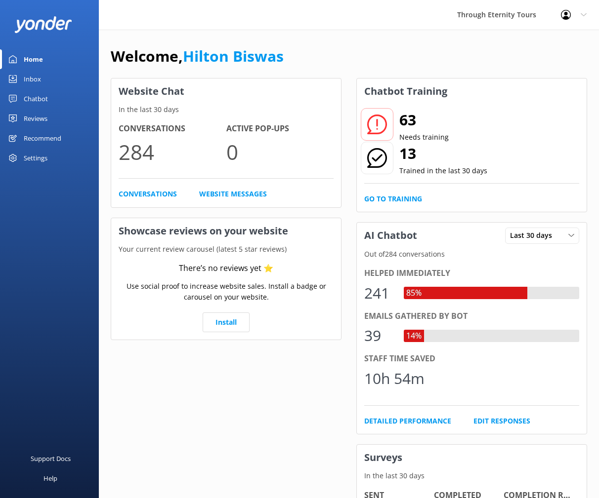
click at [37, 97] on div "Chatbot" at bounding box center [36, 99] width 24 height 20
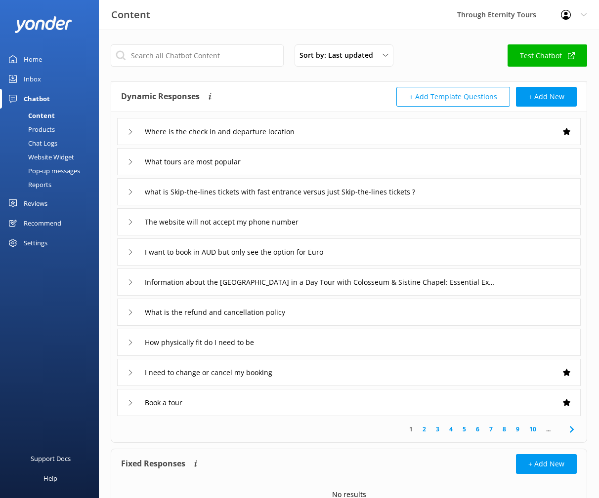
click at [33, 79] on div "Inbox" at bounding box center [32, 79] width 17 height 20
